Goal: Register for event/course

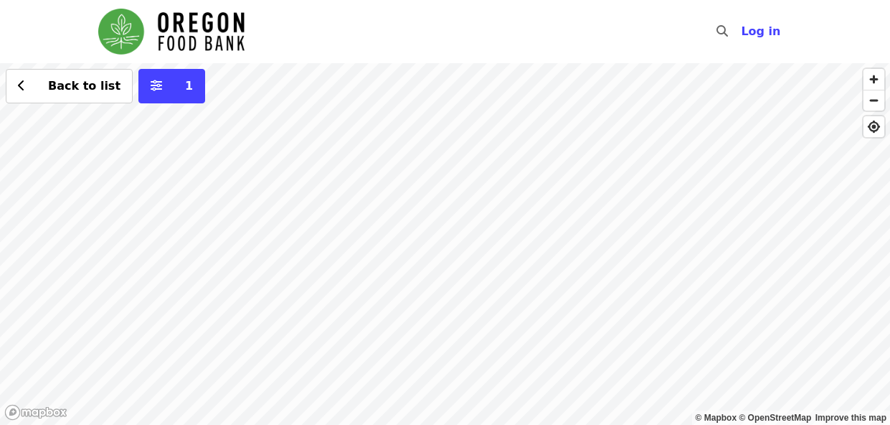
click at [494, 203] on div "Back to list 1" at bounding box center [445, 244] width 890 height 362
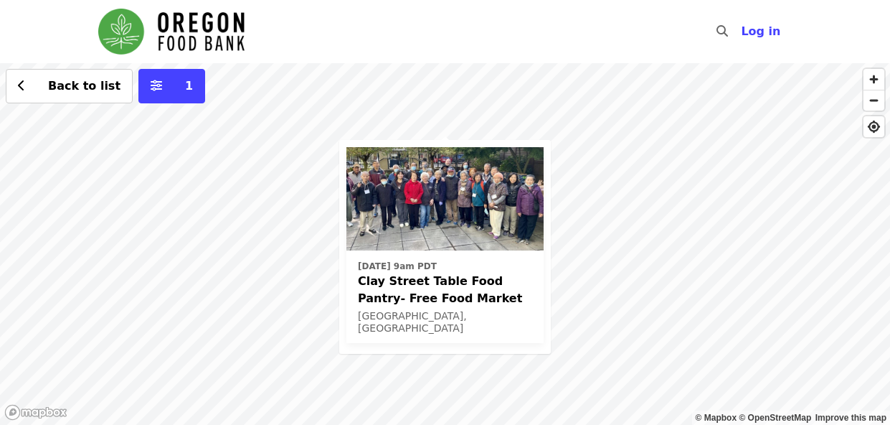
click at [494, 82] on div "[DATE] 9am PDT Clay Street Table Food Pantry- Free Food Market [GEOGRAPHIC_DATA…" at bounding box center [445, 244] width 890 height 362
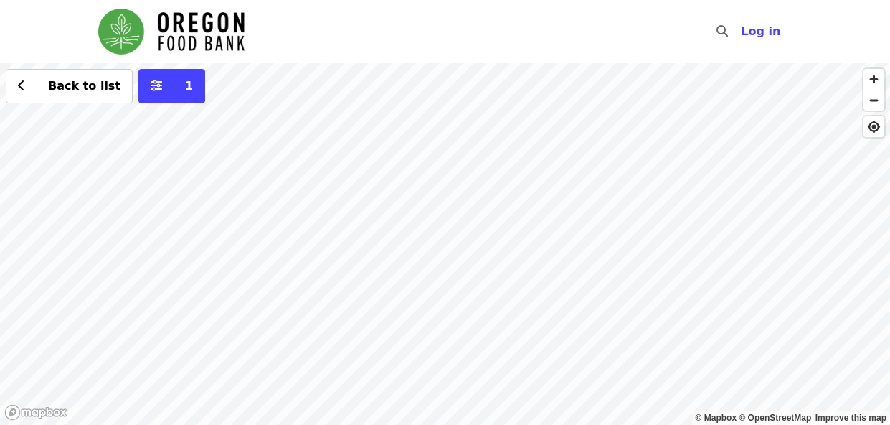
click at [585, 330] on div "Back to list 1" at bounding box center [445, 244] width 890 height 362
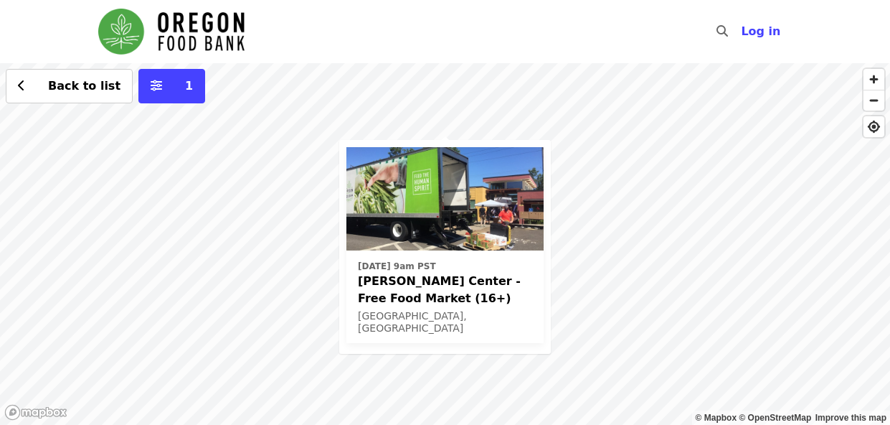
click at [580, 46] on nav "Skip to content ​ Log in" at bounding box center [445, 31] width 717 height 63
click at [434, 108] on div "Wed, Nov 5 @ 9am PST Ortiz Center - Free Food Market (16+) Portland, OR Back to…" at bounding box center [445, 244] width 890 height 362
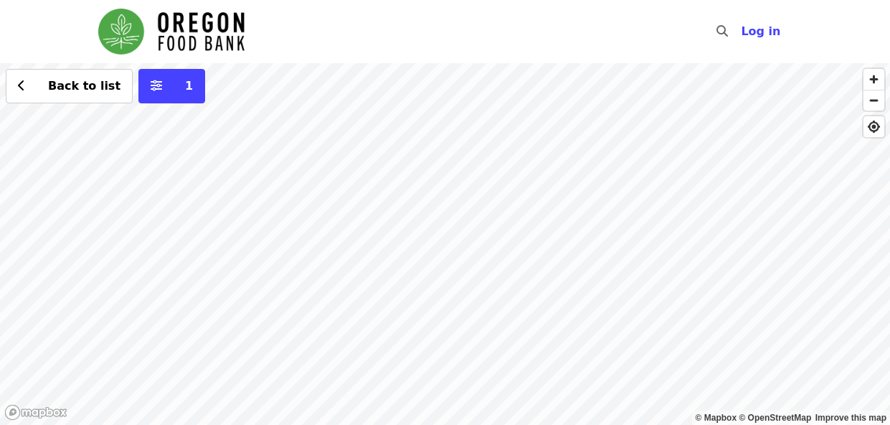
click at [483, 189] on div "Back to list 1" at bounding box center [445, 244] width 890 height 362
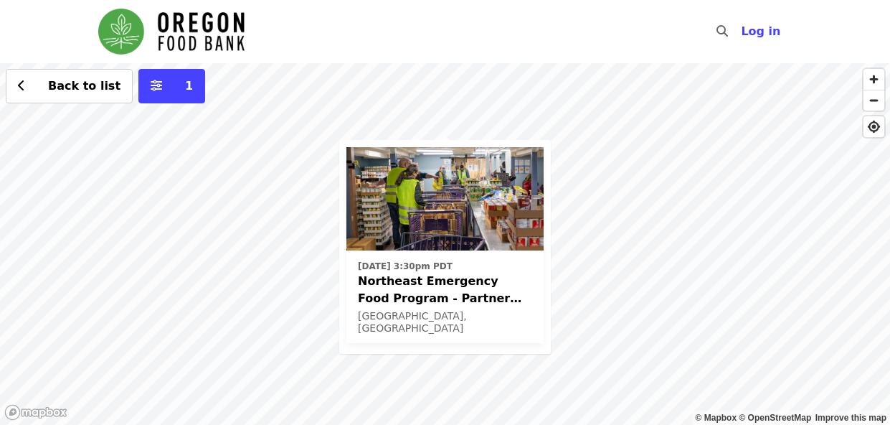
click at [455, 283] on span "Northeast Emergency Food Program - Partner Agency Support" at bounding box center [445, 290] width 174 height 34
click at [471, 278] on span "Northeast Emergency Food Program - Partner Agency Support" at bounding box center [445, 290] width 174 height 34
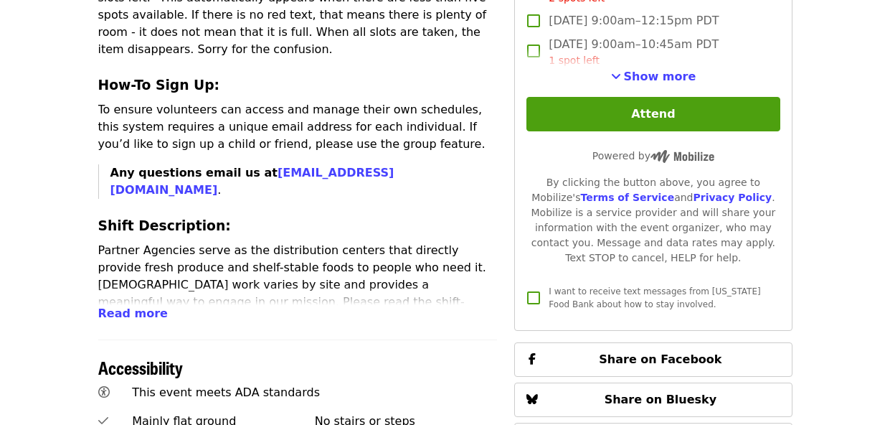
scroll to position [625, 0]
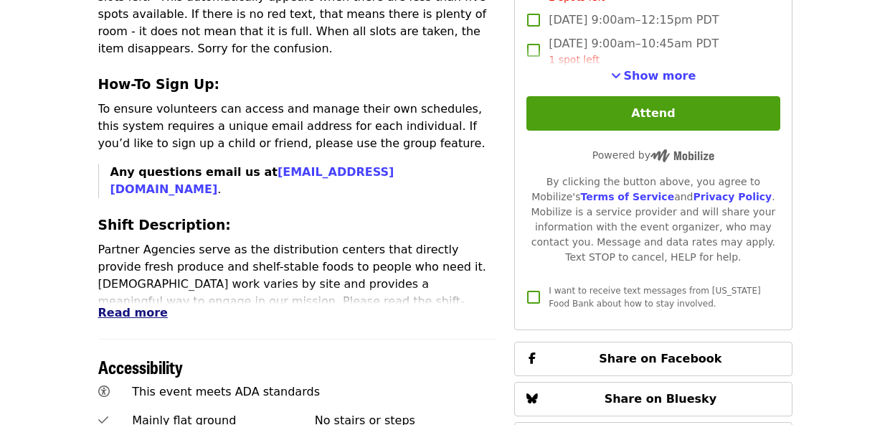
click at [143, 306] on span "Read more" at bounding box center [133, 313] width 70 height 14
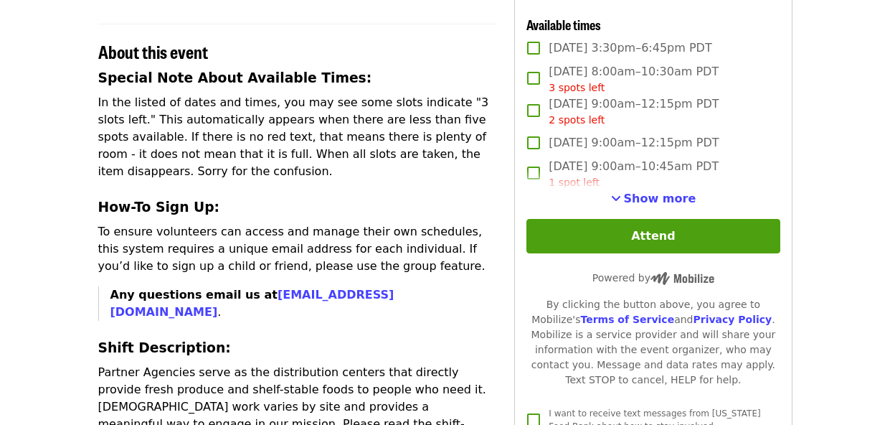
scroll to position [496, 0]
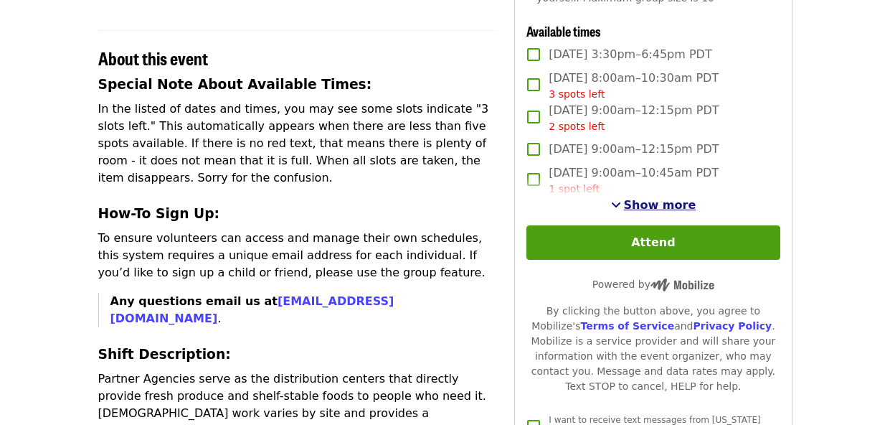
click at [659, 207] on span "Show more" at bounding box center [660, 205] width 72 height 14
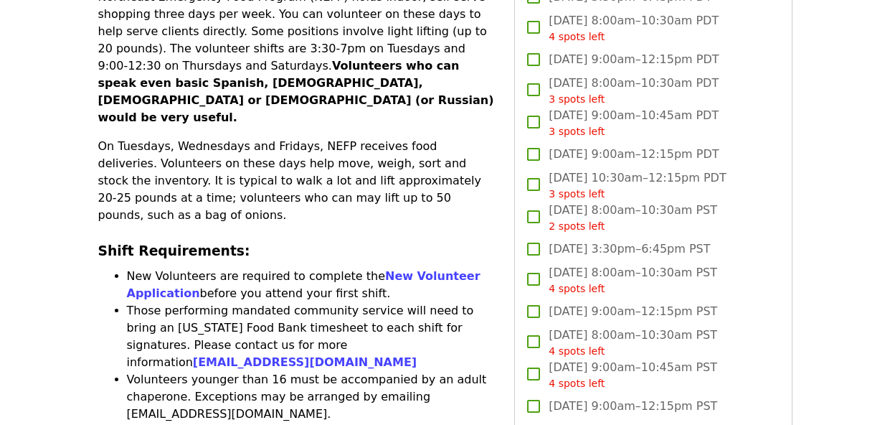
scroll to position [993, 0]
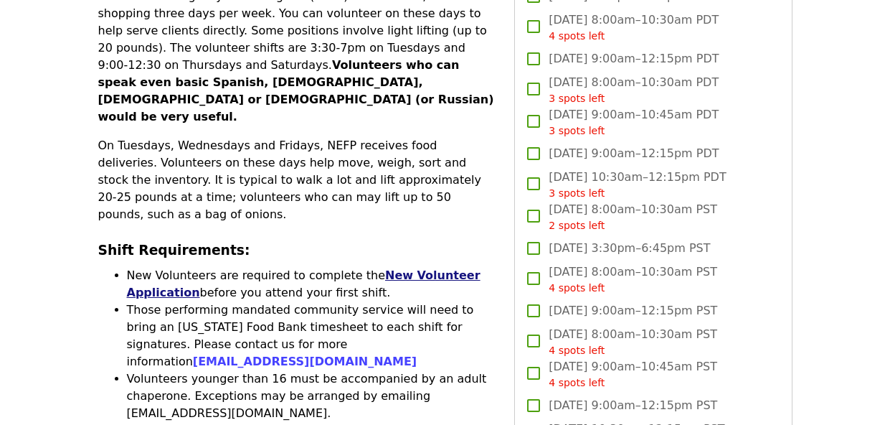
click at [415, 268] on link "New Volunteer Application" at bounding box center [304, 283] width 354 height 31
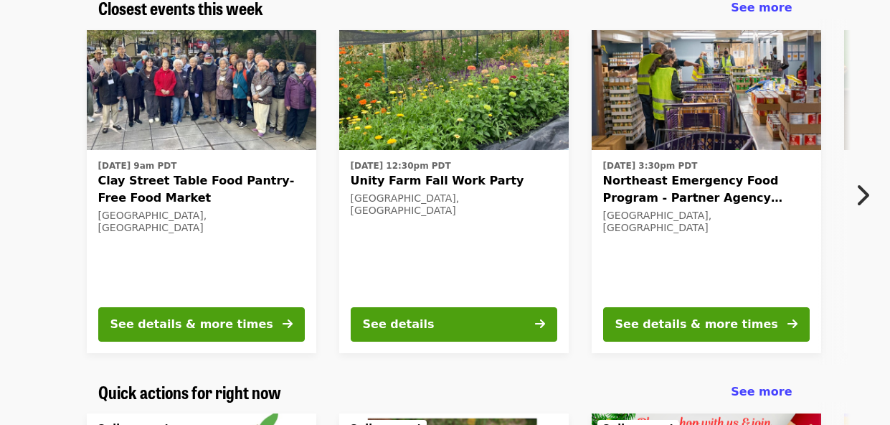
scroll to position [526, 0]
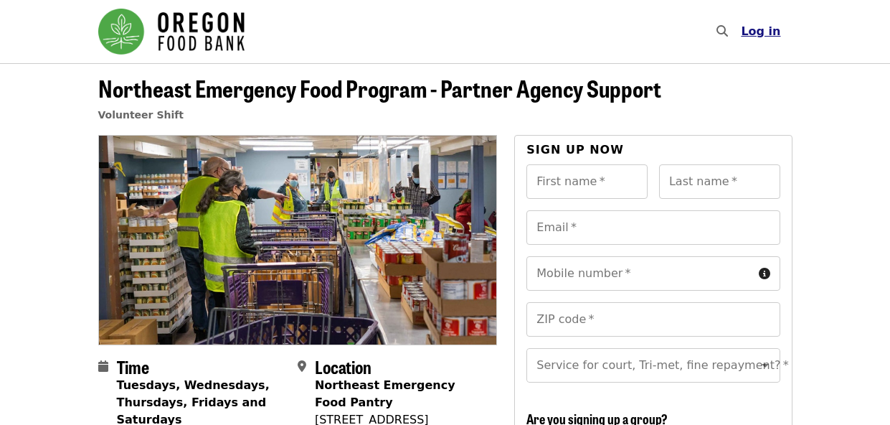
click at [764, 34] on span "Log in" at bounding box center [760, 31] width 39 height 14
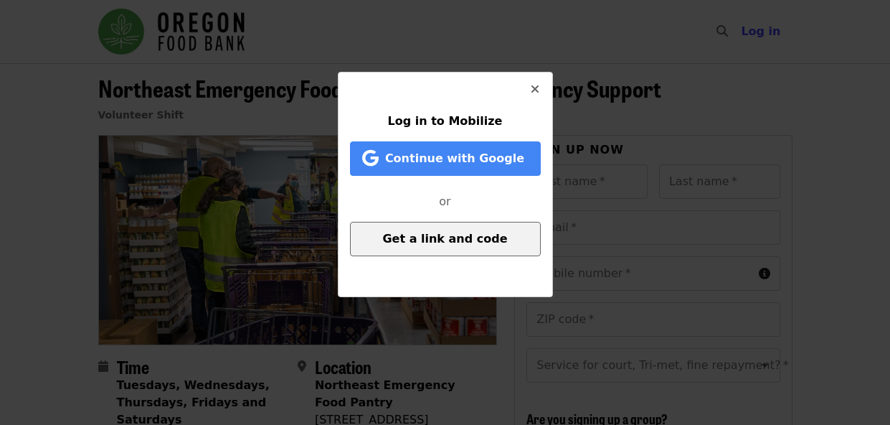
click at [478, 240] on span "Get a link and code" at bounding box center [444, 239] width 125 height 14
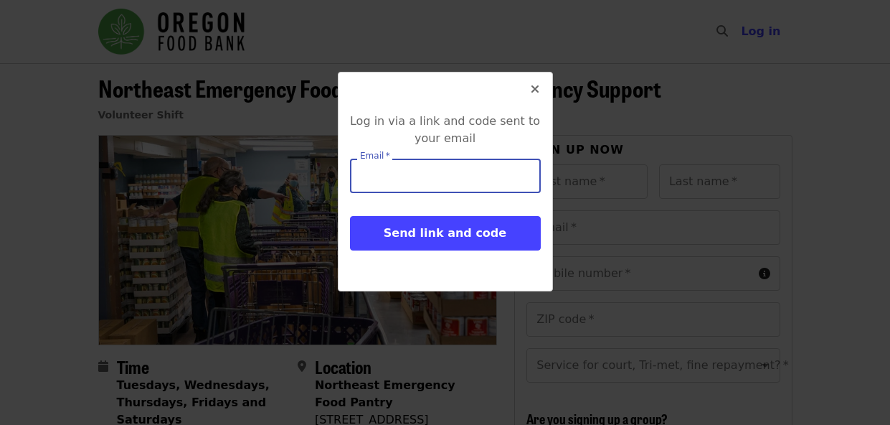
click at [466, 177] on input "Email   *" at bounding box center [445, 176] width 191 height 34
type input "**********"
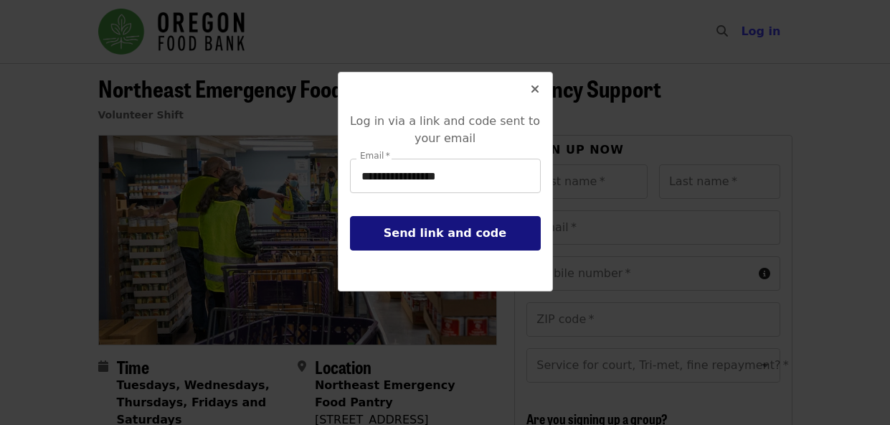
click at [440, 226] on button "Send link and code" at bounding box center [445, 233] width 191 height 34
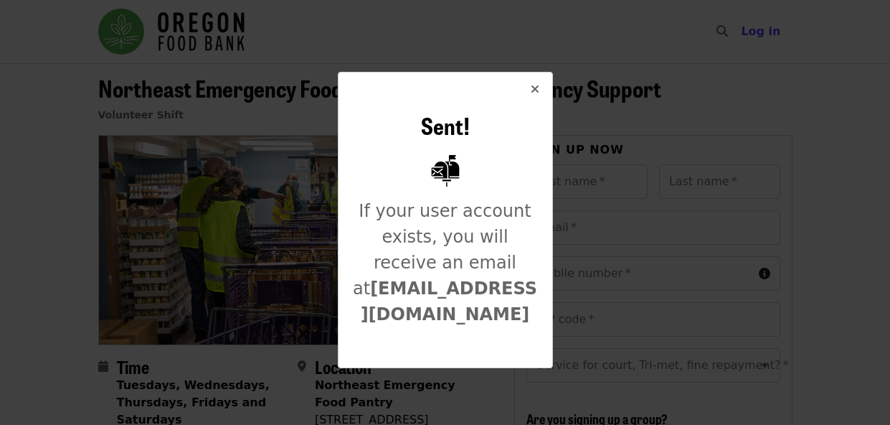
click at [536, 87] on icon "times icon" at bounding box center [535, 89] width 9 height 14
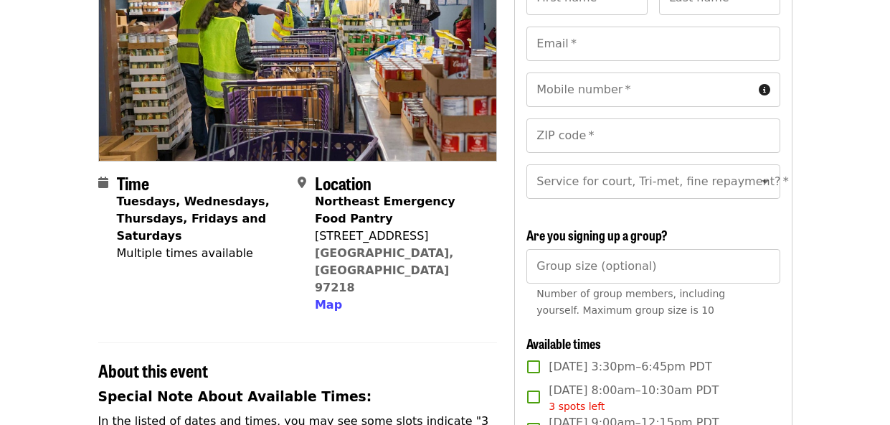
scroll to position [192, 0]
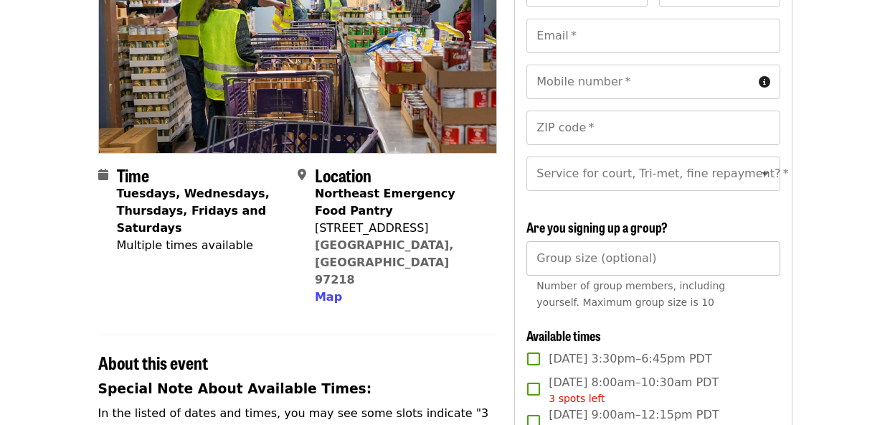
type input "*"
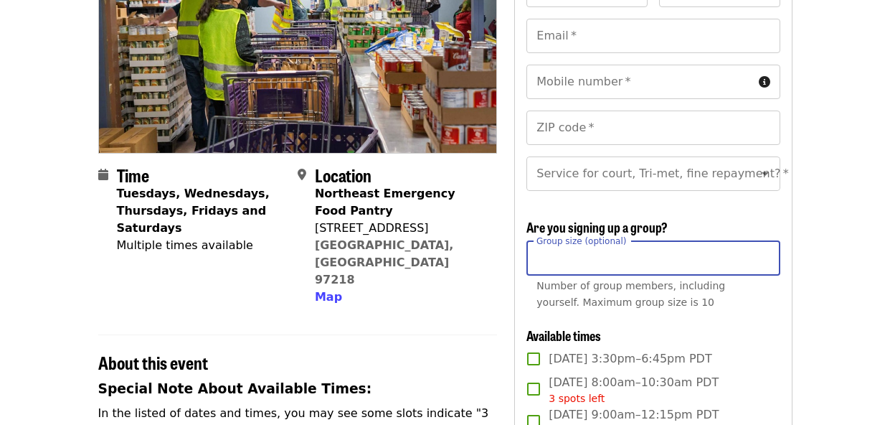
click at [763, 255] on input "*" at bounding box center [652, 258] width 253 height 34
click at [762, 260] on input "*" at bounding box center [652, 258] width 253 height 34
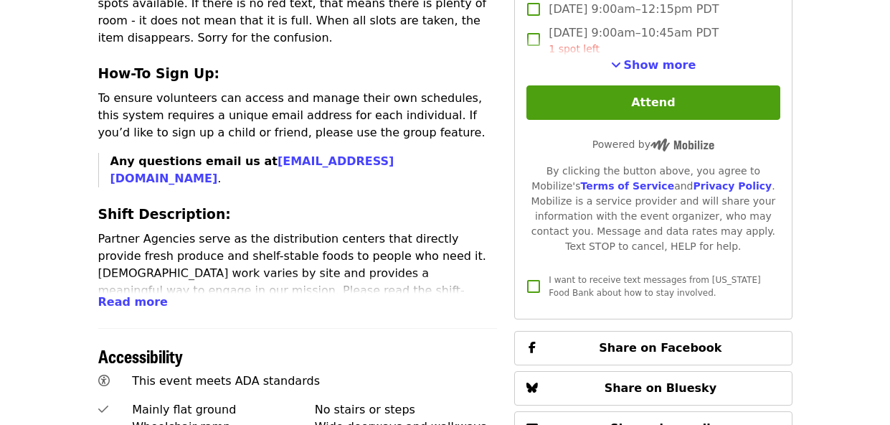
scroll to position [651, 0]
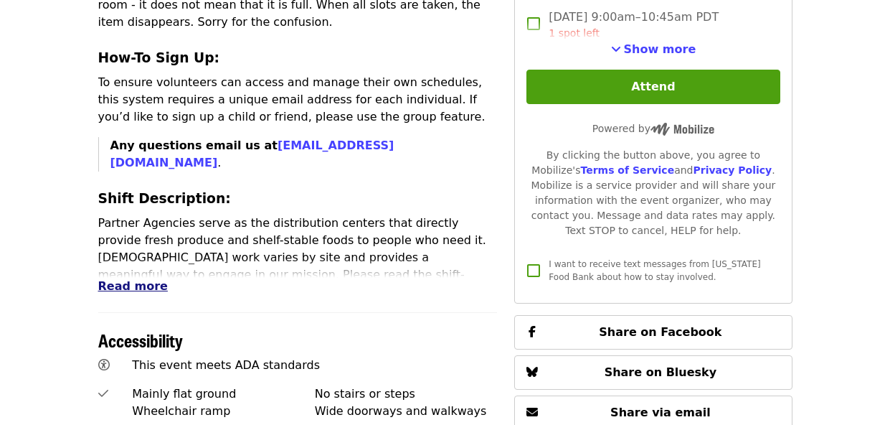
click at [150, 279] on span "Read more" at bounding box center [133, 286] width 70 height 14
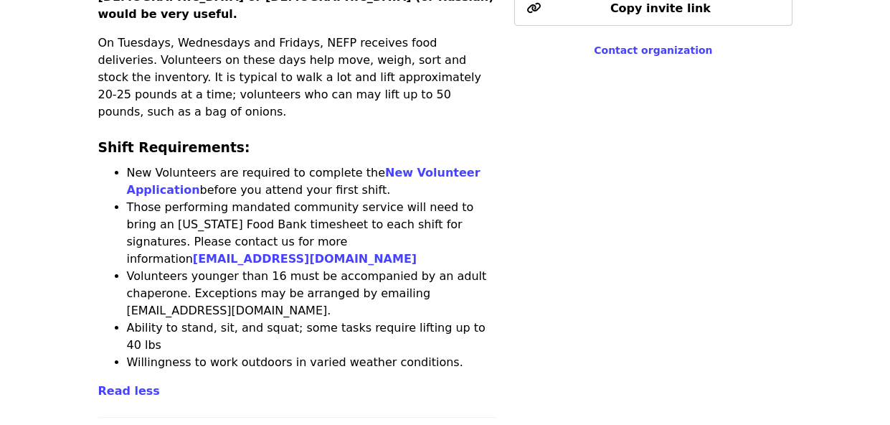
scroll to position [1097, 0]
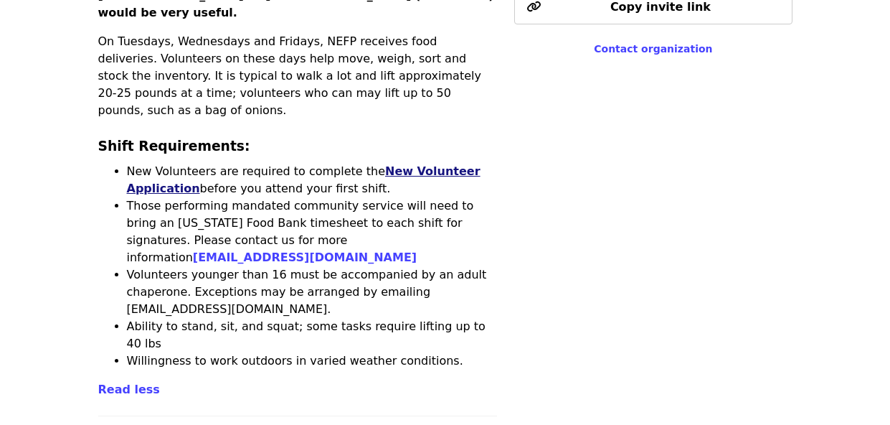
click at [415, 164] on link "New Volunteer Application" at bounding box center [304, 179] width 354 height 31
